Goal: Information Seeking & Learning: Learn about a topic

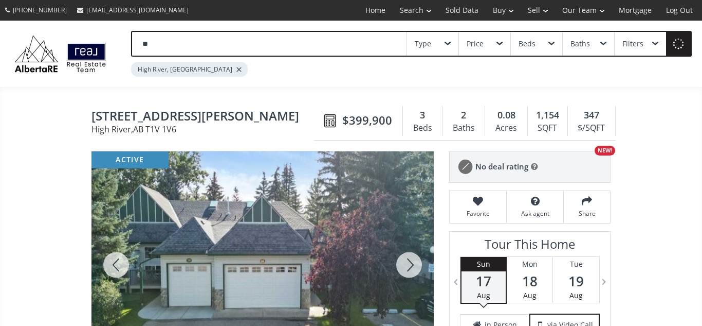
type input "*"
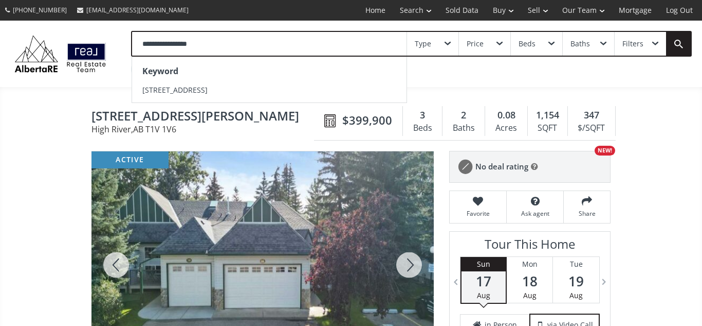
click at [155, 44] on input "**********" at bounding box center [269, 44] width 275 height 24
type input "**********"
